Goal: Obtain resource: Download file/media

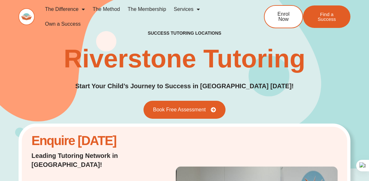
scroll to position [3, 0]
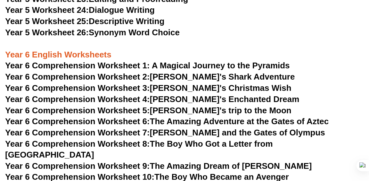
click at [179, 90] on link "Year 6 Comprehension Worksheet 3: Tommy's Christmas Wish" at bounding box center [148, 88] width 286 height 10
click at [168, 102] on link "Year 6 Comprehension Worksheet 4: Lily's Enchanted Dream" at bounding box center [152, 99] width 294 height 10
